Goal: Information Seeking & Learning: Compare options

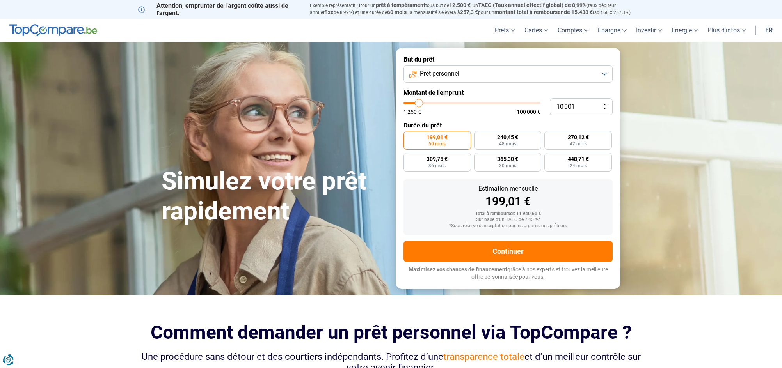
click at [522, 72] on button "Prêt personnel" at bounding box center [508, 74] width 209 height 17
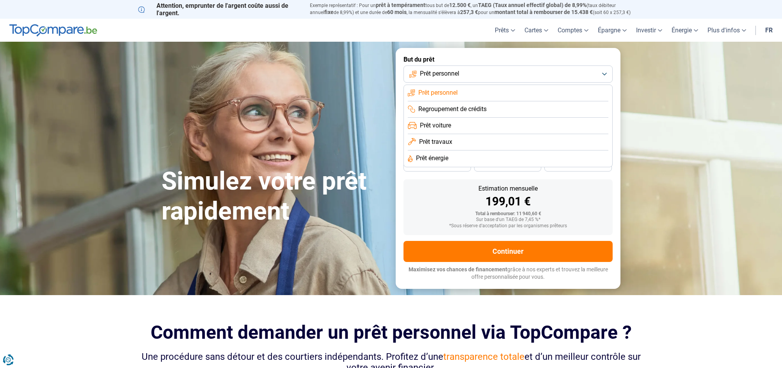
click at [449, 126] on span "Prêt voiture" at bounding box center [435, 125] width 31 height 9
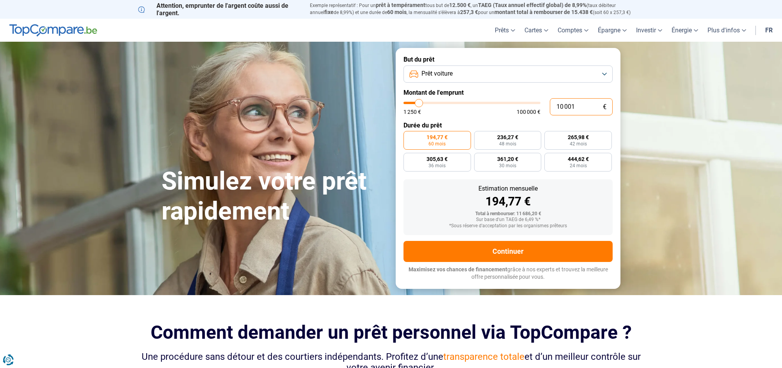
click at [569, 108] on input "10 001" at bounding box center [581, 106] width 63 height 17
drag, startPoint x: 578, startPoint y: 107, endPoint x: 515, endPoint y: 109, distance: 62.9
click at [550, 108] on input "10 001" at bounding box center [581, 106] width 63 height 17
type input "5"
type input "1250"
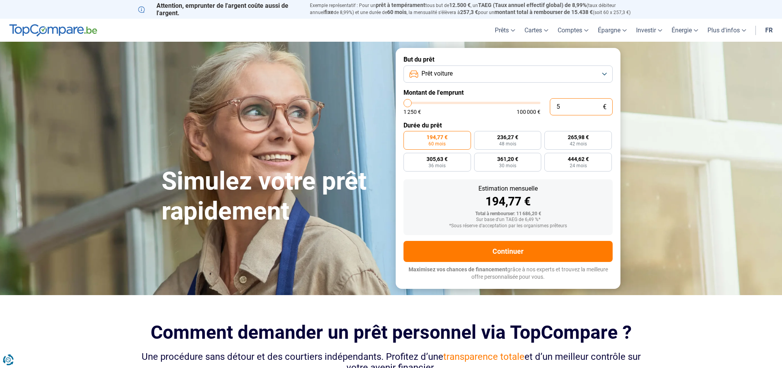
type input "50"
type input "1250"
type input "500"
type input "1250"
type input "5 000"
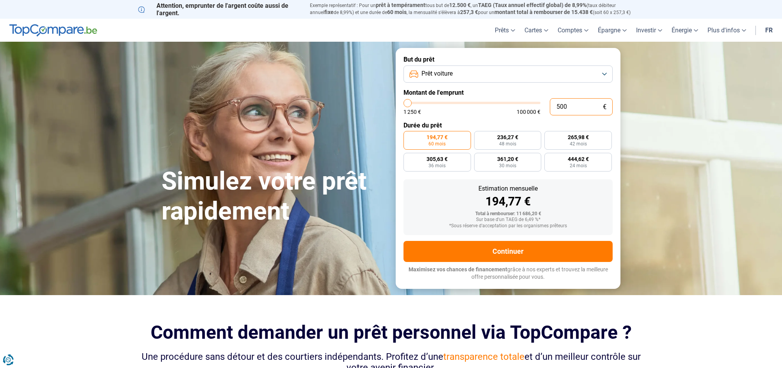
type input "5000"
radio input "true"
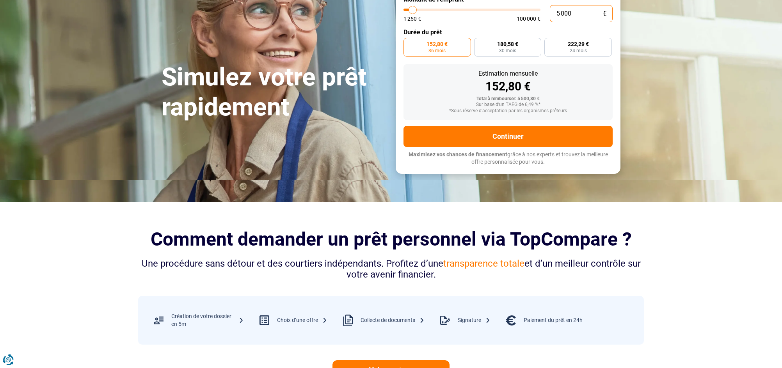
scroll to position [101, 0]
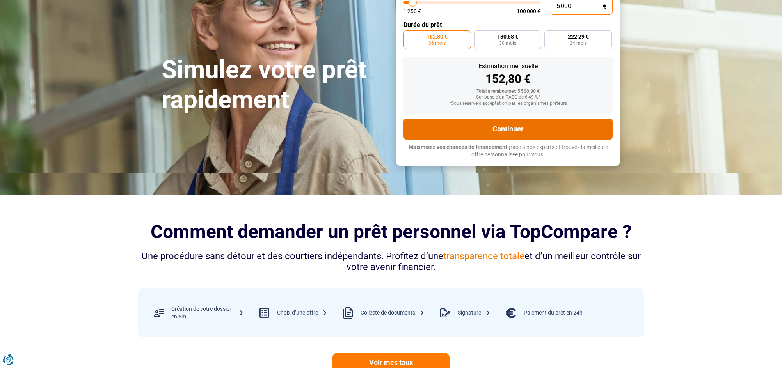
type input "5 000"
click at [467, 133] on button "Continuer" at bounding box center [508, 129] width 209 height 21
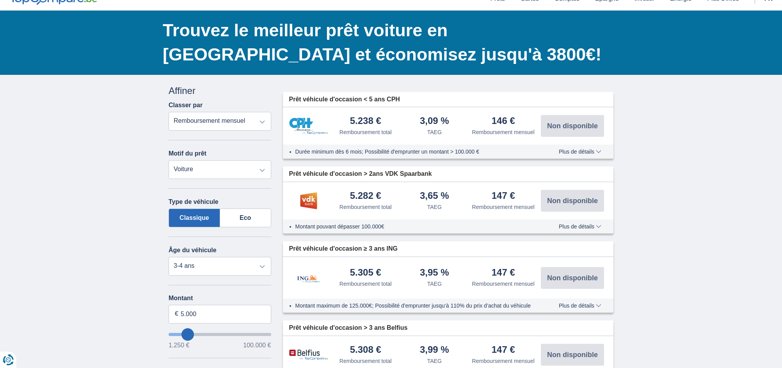
scroll to position [40, 0]
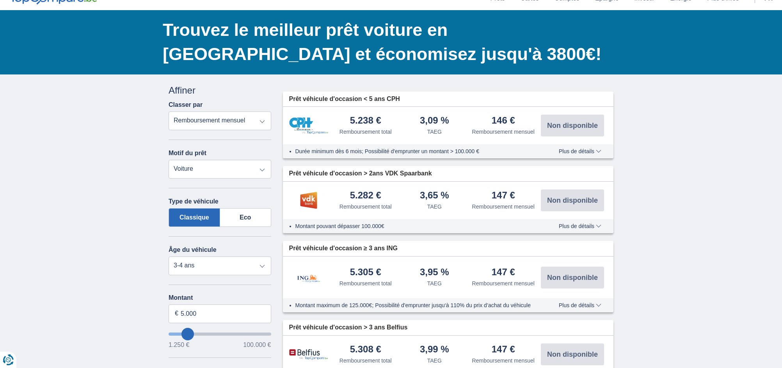
click at [578, 154] on span "Plus de détails" at bounding box center [580, 151] width 43 height 5
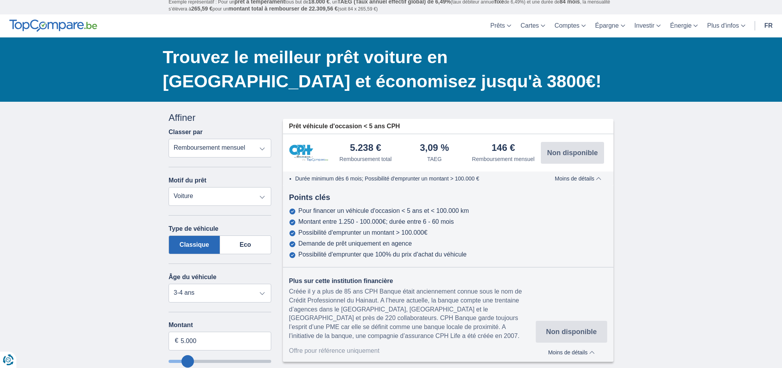
scroll to position [14, 0]
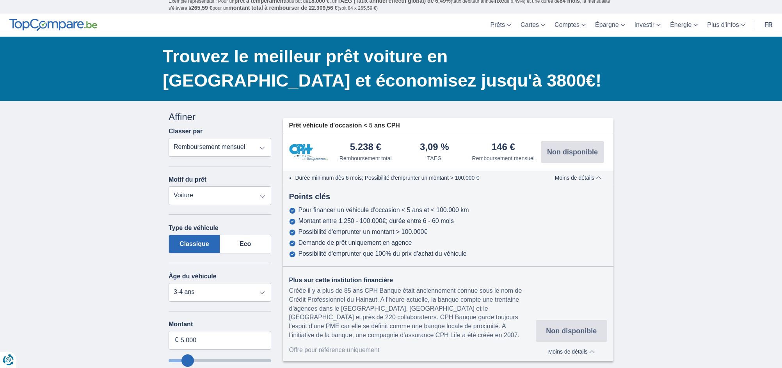
click option "Remboursement mensuel" at bounding box center [0, 0] width 0 height 0
select select "moto"
click option "Moto / vélo" at bounding box center [0, 0] width 0 height 0
select select "new"
type input "15.000"
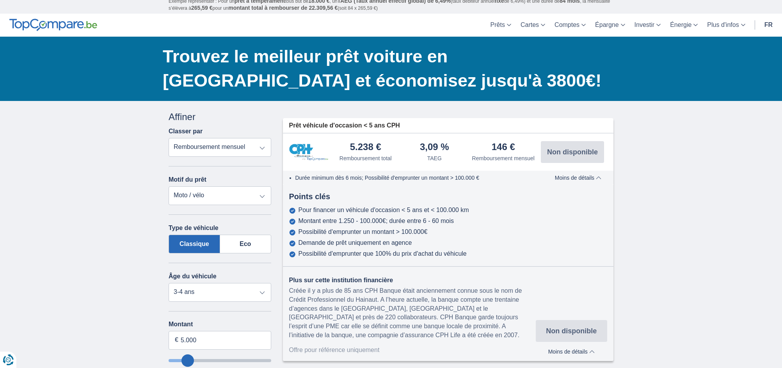
type input "15250"
select select "60"
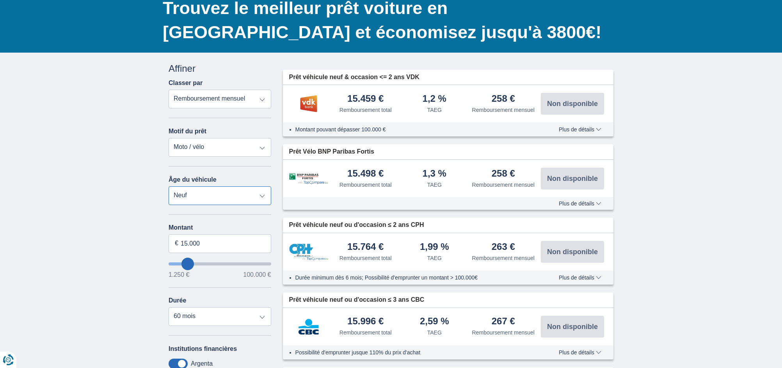
scroll to position [61, 0]
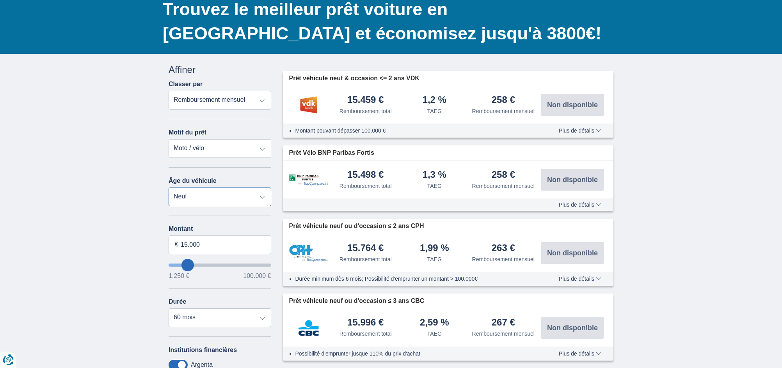
select select "0-1"
click option "0-1 ans" at bounding box center [0, 0] width 0 height 0
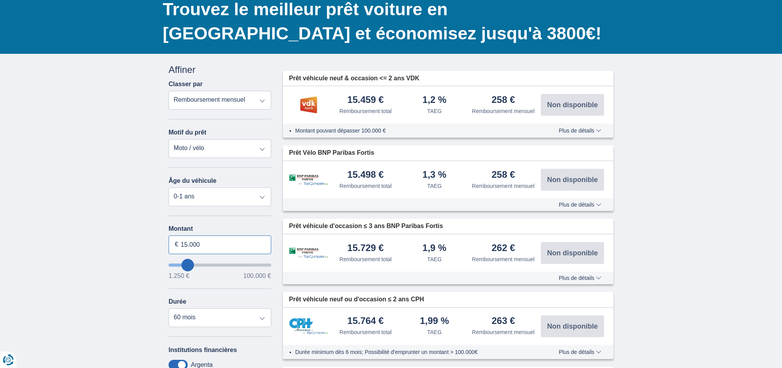
click at [199, 252] on input "15.000" at bounding box center [220, 245] width 103 height 19
drag, startPoint x: 203, startPoint y: 250, endPoint x: 148, endPoint y: 234, distance: 56.6
click at [169, 245] on input "15.000" at bounding box center [220, 245] width 103 height 19
type input "5.000"
type input "5250"
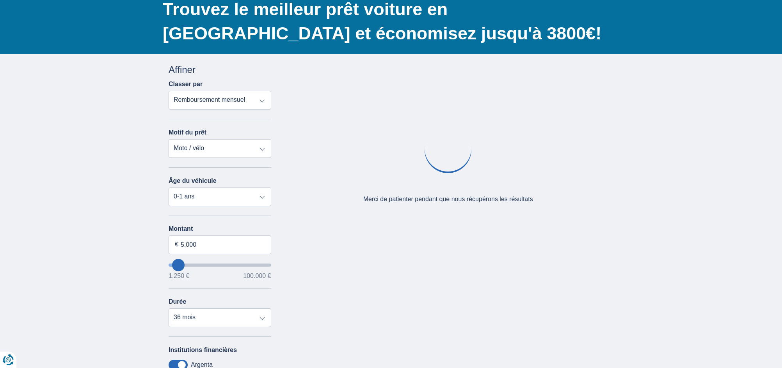
click at [124, 234] on div "× widget.non-eligible-application.title widget.non-eligible-application.text no…" at bounding box center [391, 278] width 782 height 448
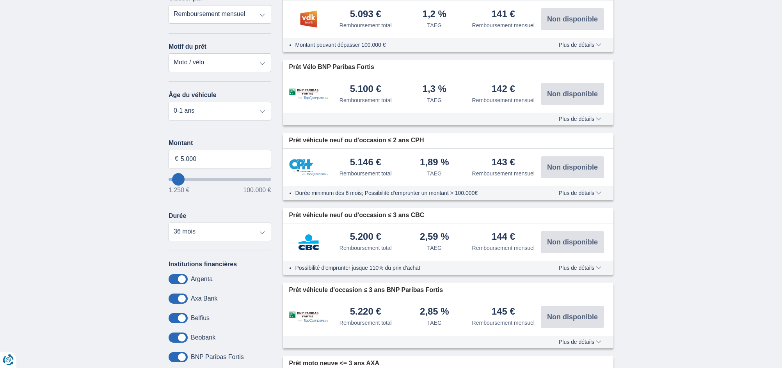
scroll to position [152, 0]
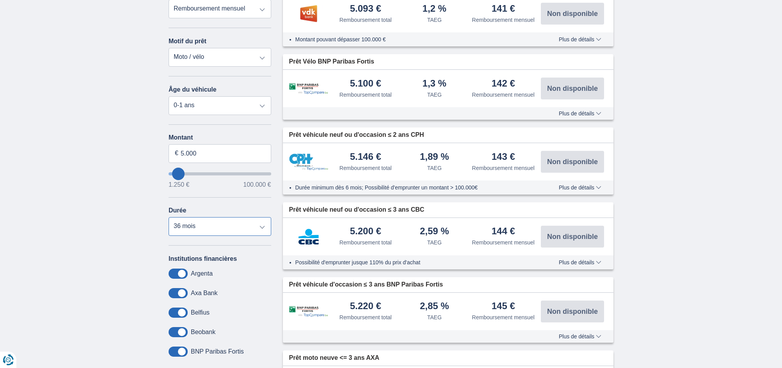
click at [169, 217] on select "12 mois 18 mois 24 mois 30 mois 36 mois" at bounding box center [220, 226] width 103 height 19
select select "30"
click option "30 mois" at bounding box center [0, 0] width 0 height 0
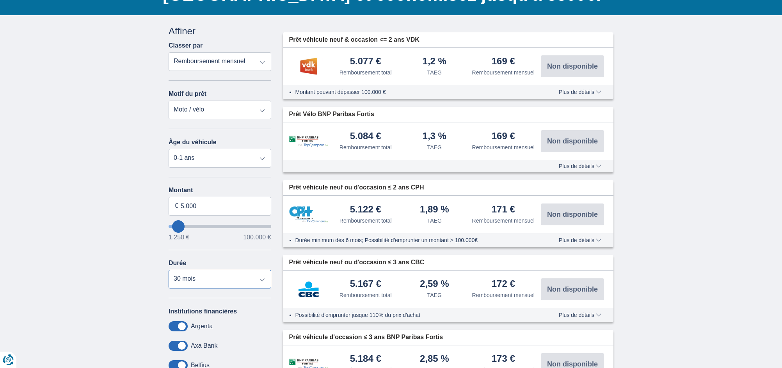
scroll to position [99, 0]
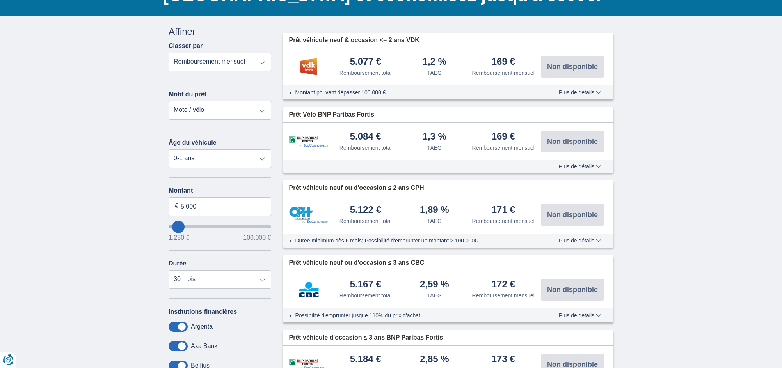
click at [583, 95] on span "Plus de détails" at bounding box center [580, 92] width 43 height 5
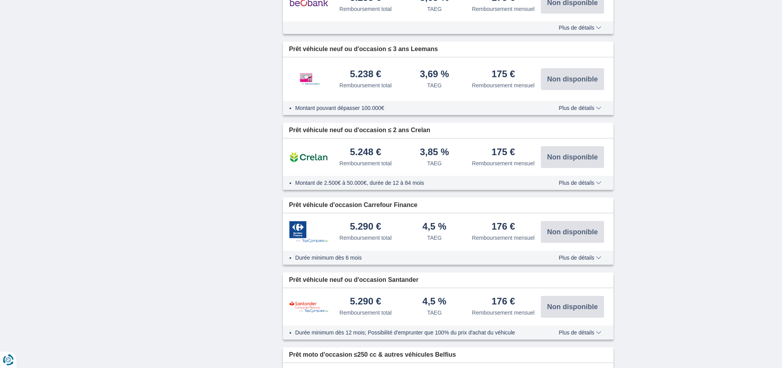
scroll to position [937, 0]
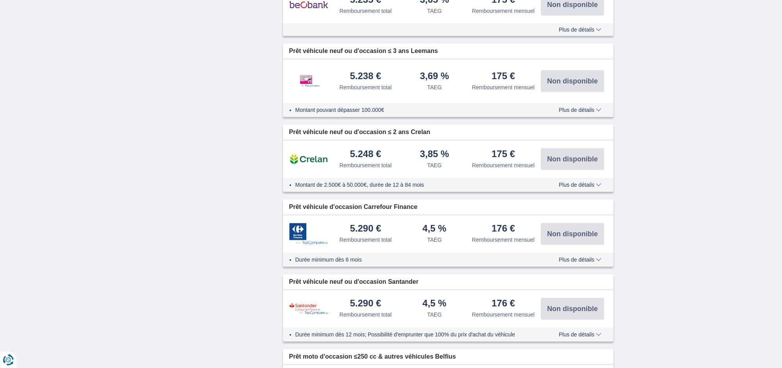
click at [579, 188] on span "Plus de détails" at bounding box center [580, 184] width 43 height 5
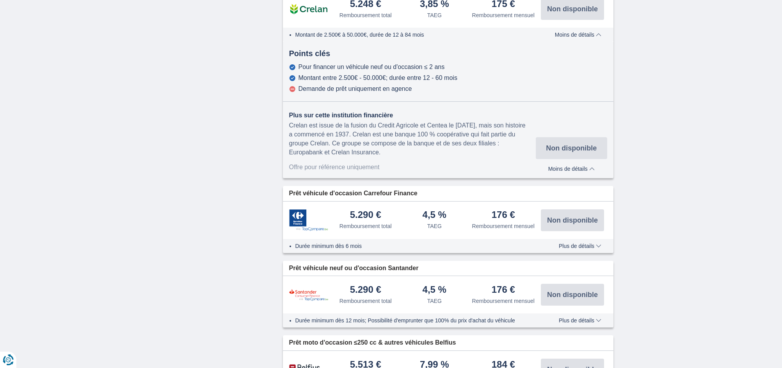
scroll to position [1090, 0]
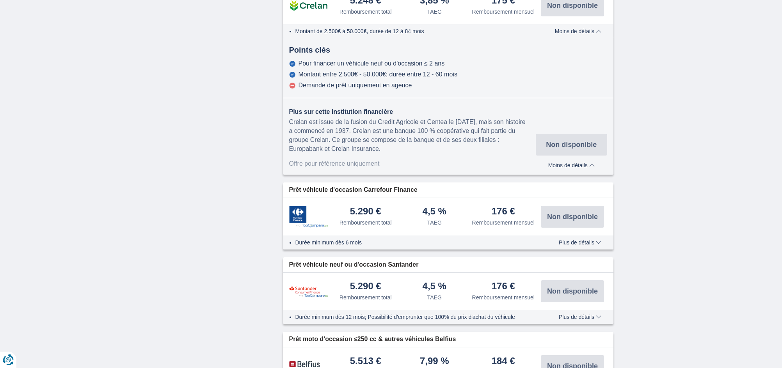
click at [356, 169] on div "Offre pour référence uniquement" at bounding box center [412, 164] width 247 height 9
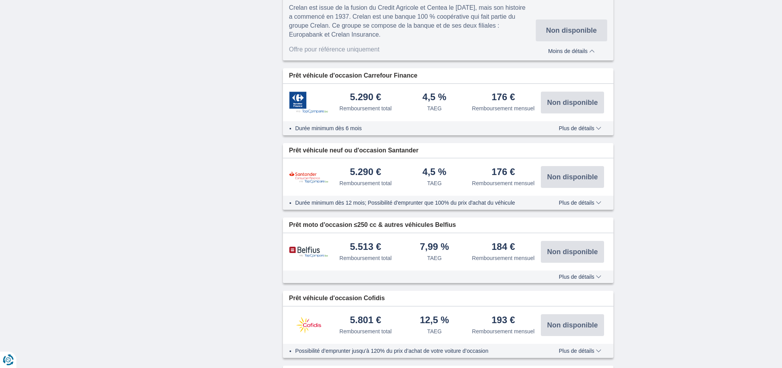
scroll to position [1218, 0]
